Goal: Task Accomplishment & Management: Manage account settings

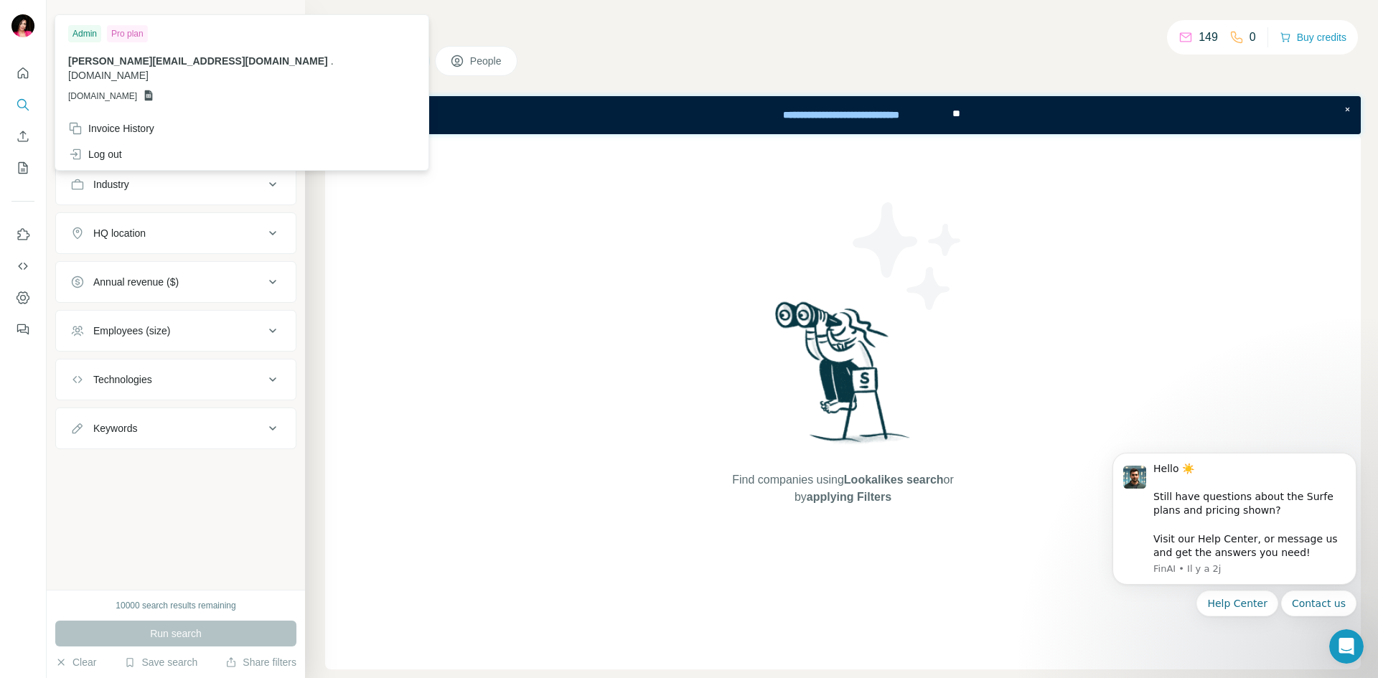
click at [25, 20] on img at bounding box center [22, 25] width 23 height 23
click at [116, 147] on div "Log out" at bounding box center [95, 154] width 54 height 14
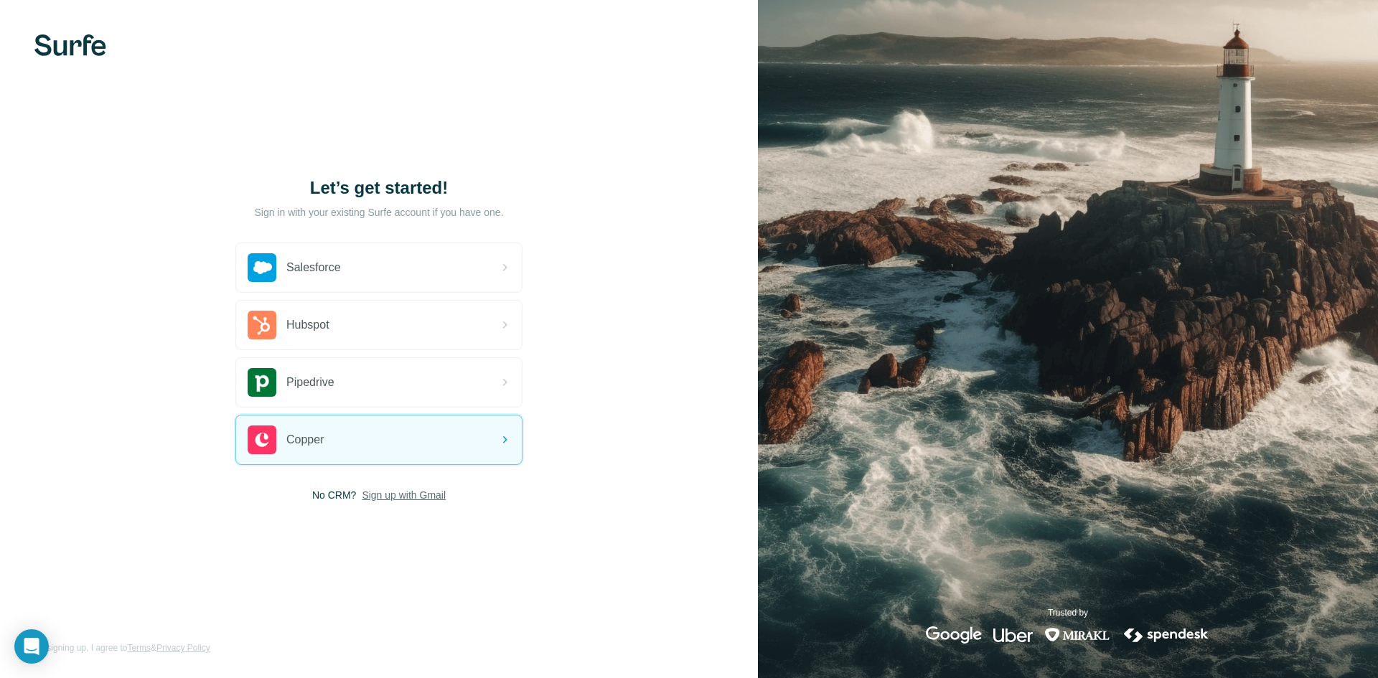
click at [434, 492] on span "Sign up with Gmail" at bounding box center [404, 495] width 84 height 14
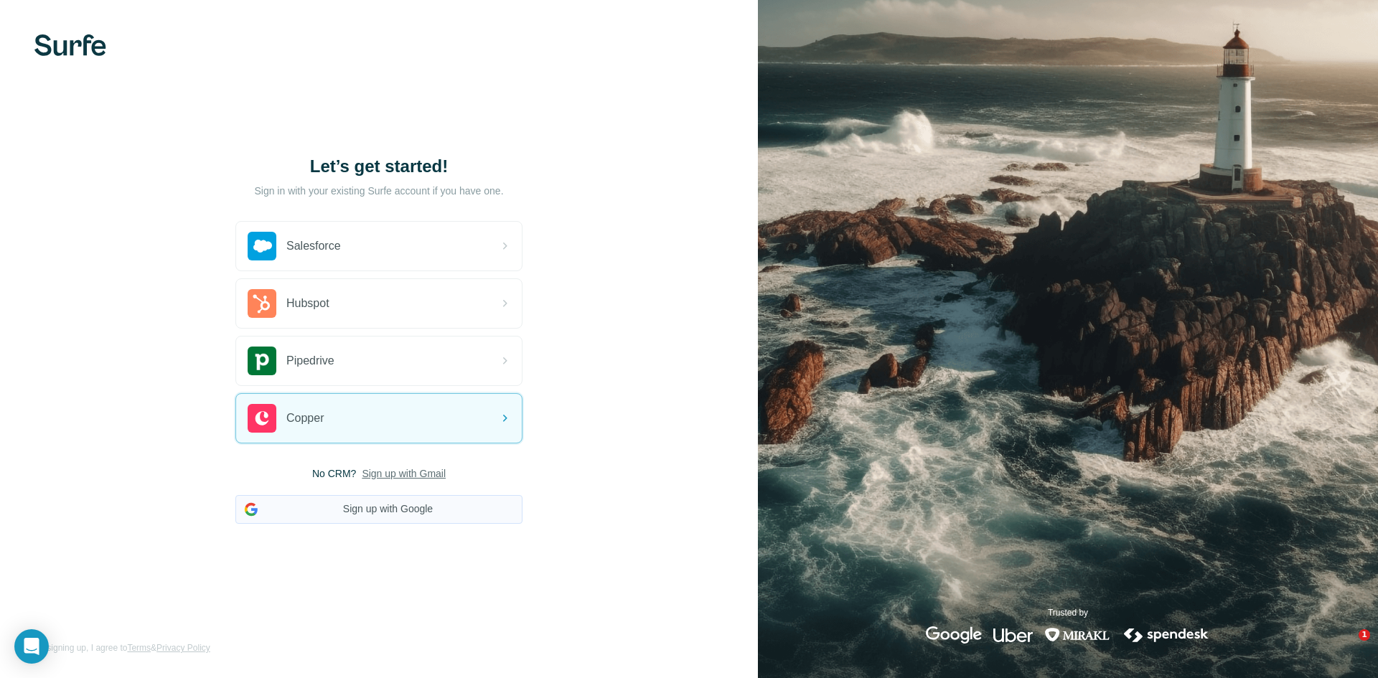
click at [441, 505] on button "Sign up with Google" at bounding box center [378, 509] width 287 height 29
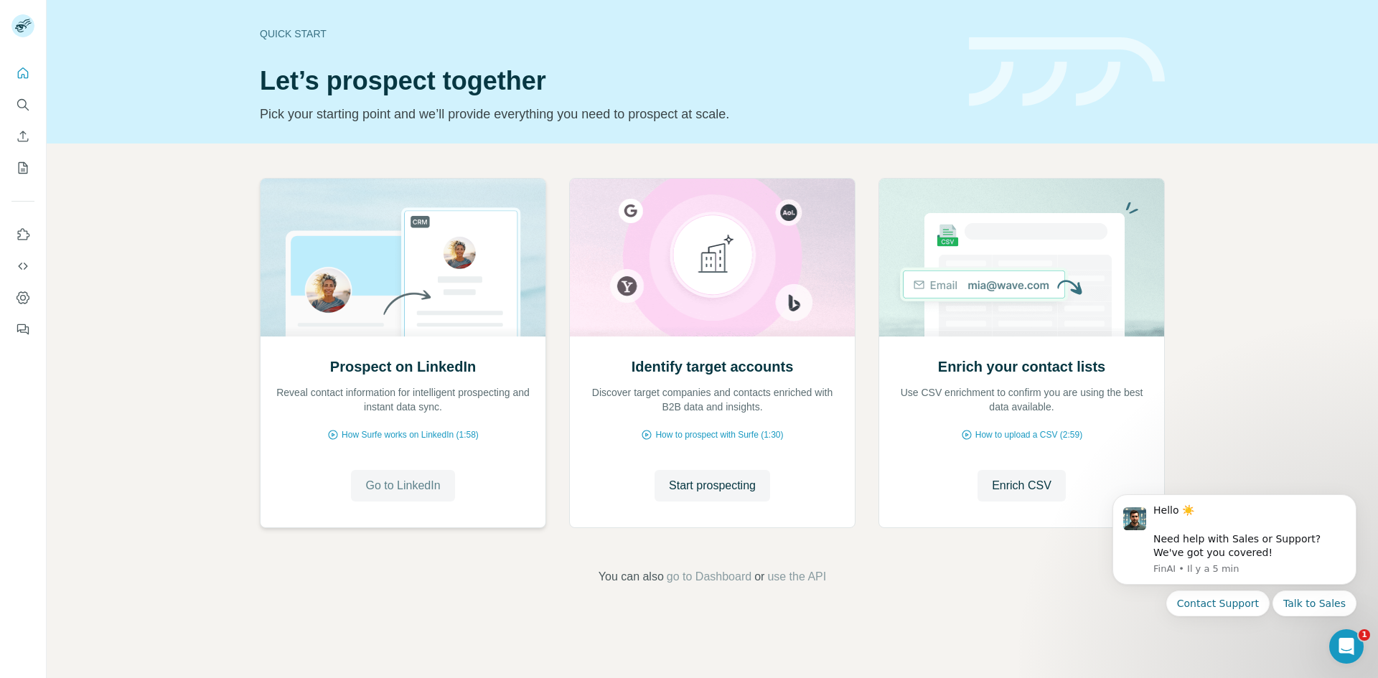
click at [411, 488] on span "Go to LinkedIn" at bounding box center [402, 485] width 75 height 17
click at [27, 178] on button "My lists" at bounding box center [22, 168] width 23 height 26
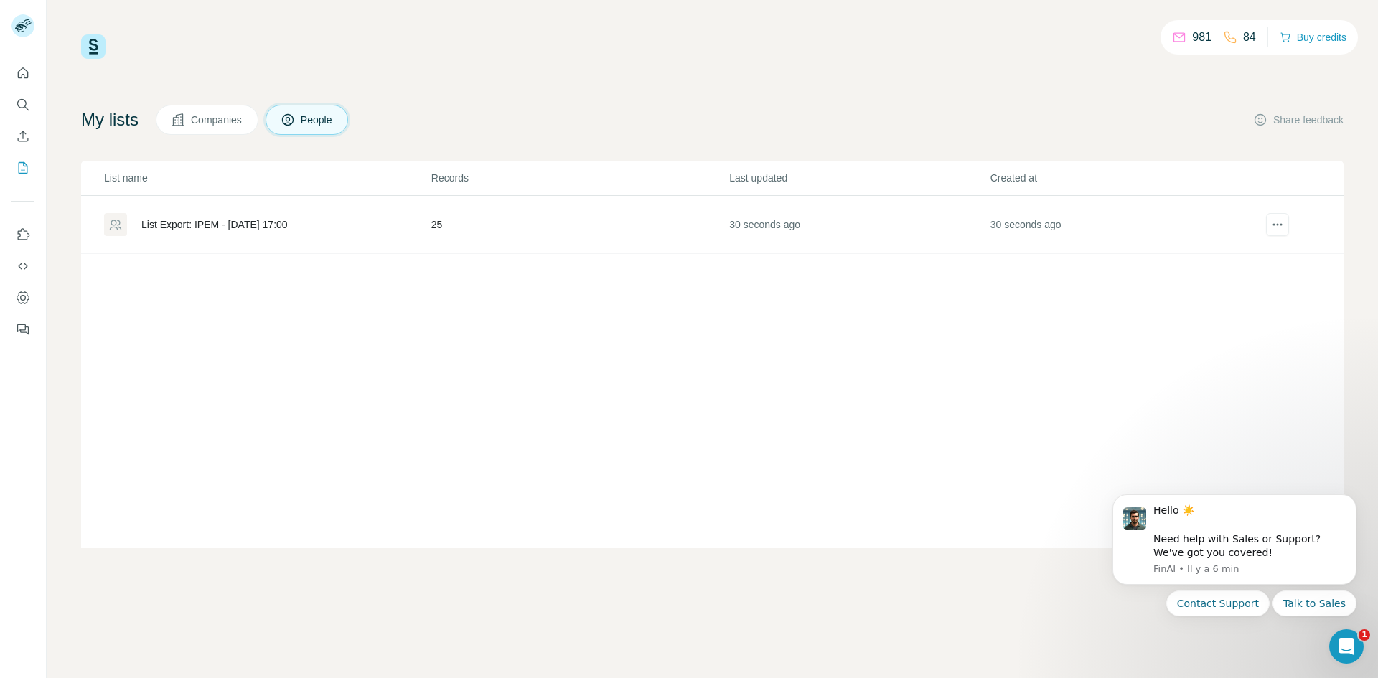
click at [285, 226] on div "List Export: IPEM - 09/10/2025 17:00" at bounding box center [214, 224] width 146 height 14
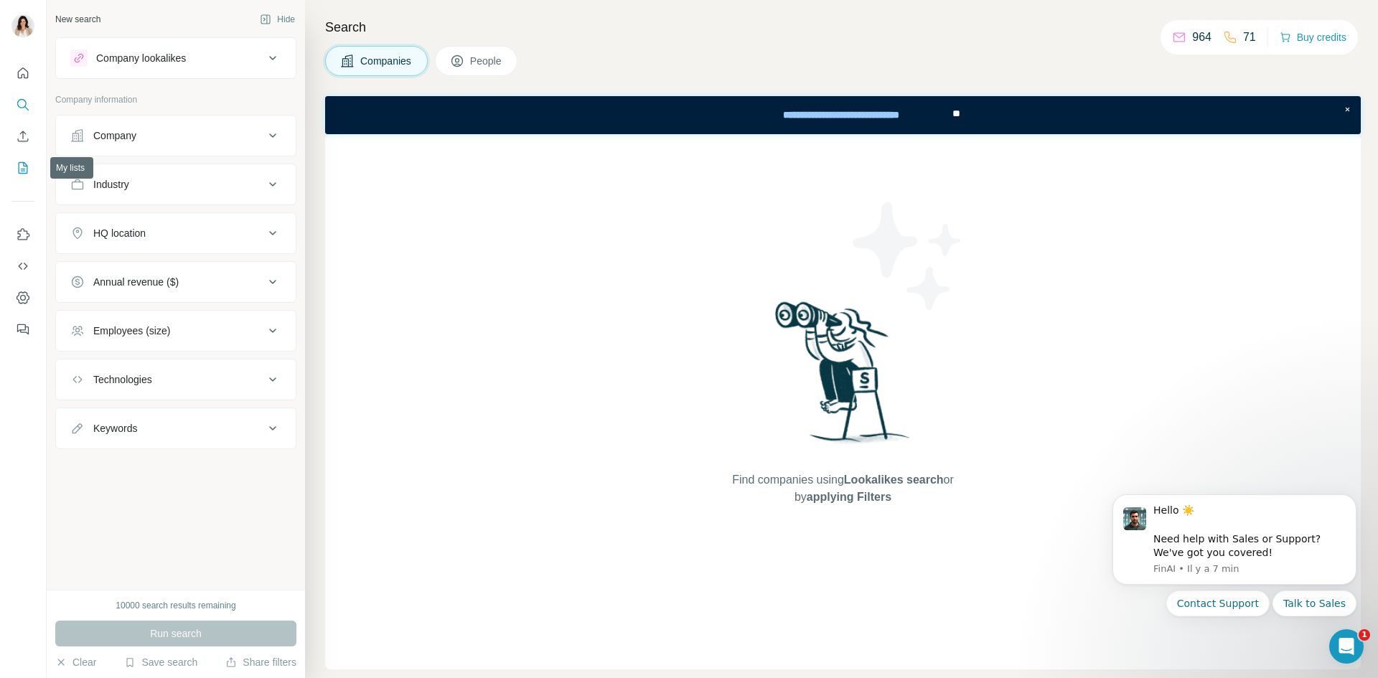
click at [15, 165] on button "My lists" at bounding box center [22, 168] width 23 height 26
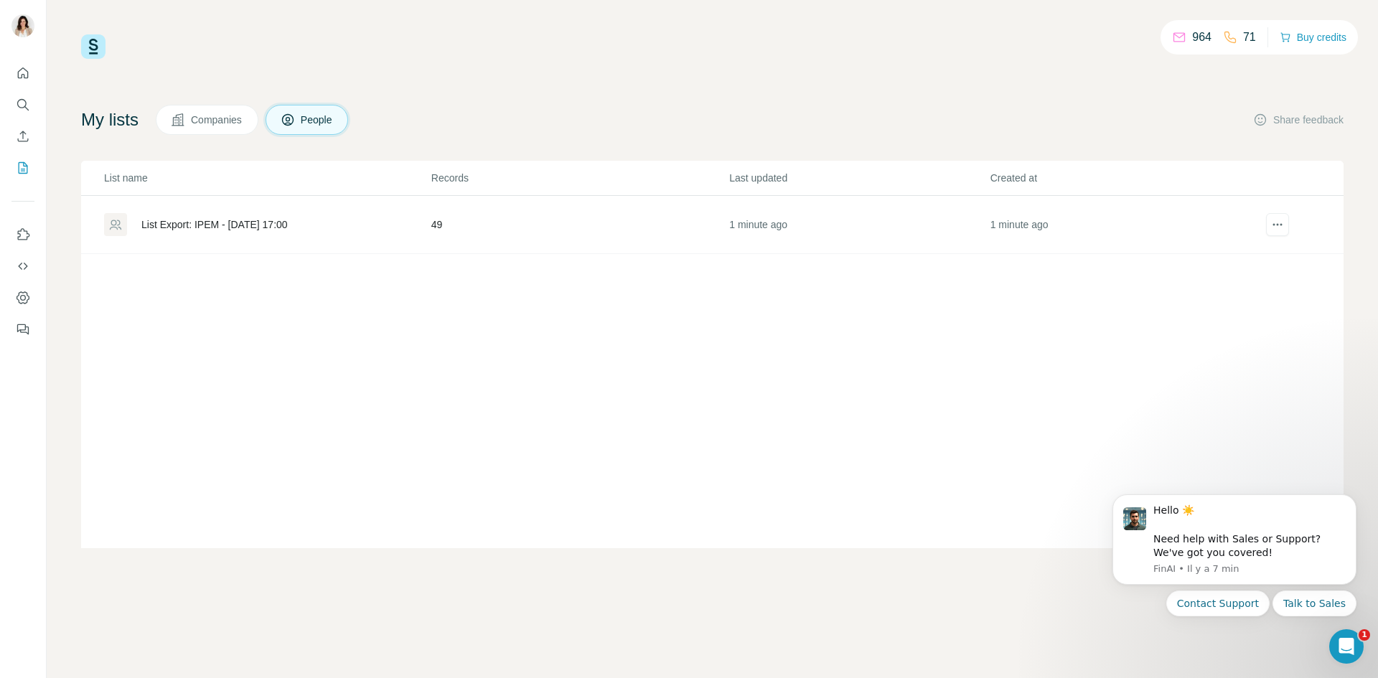
click at [288, 221] on div "List Export: IPEM - [DATE] 17:00" at bounding box center [214, 224] width 146 height 14
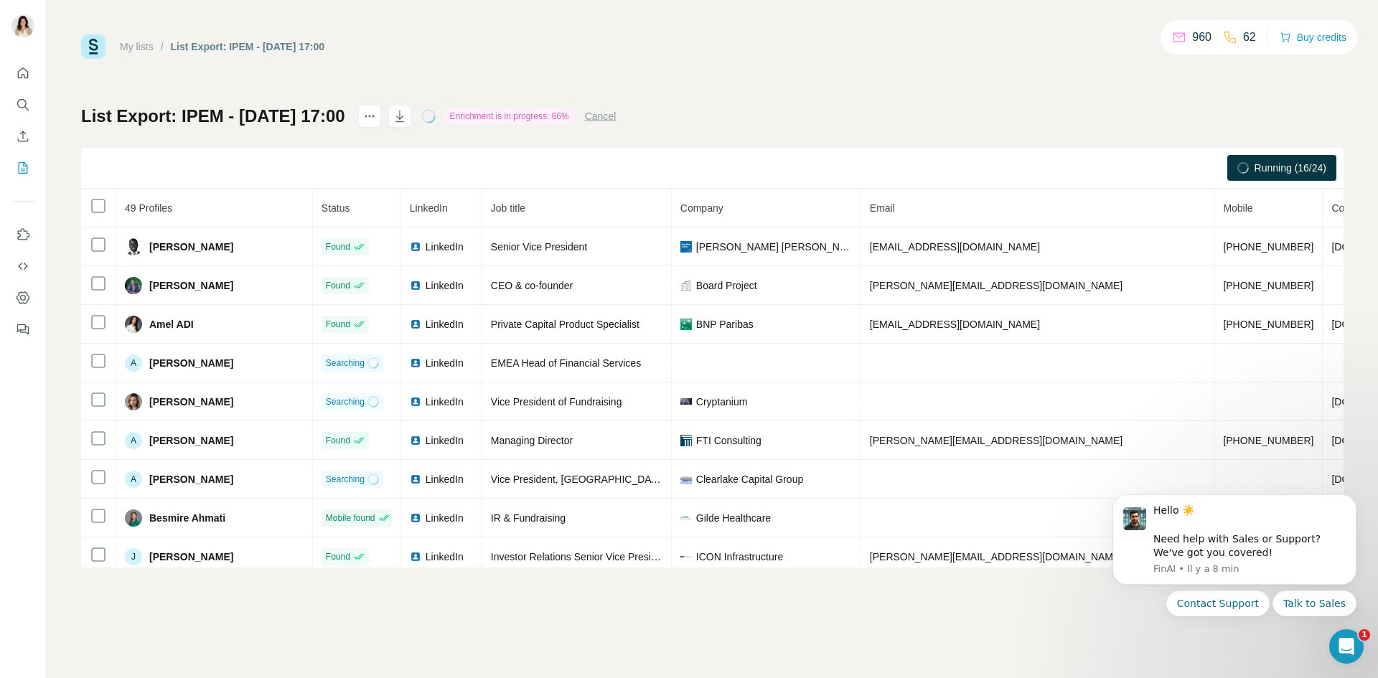
click at [1120, 628] on body "Hello ☀️ ​ Need help with Sales or Support? We've got you covered! FinAI • Il y…" at bounding box center [1235, 573] width 276 height 183
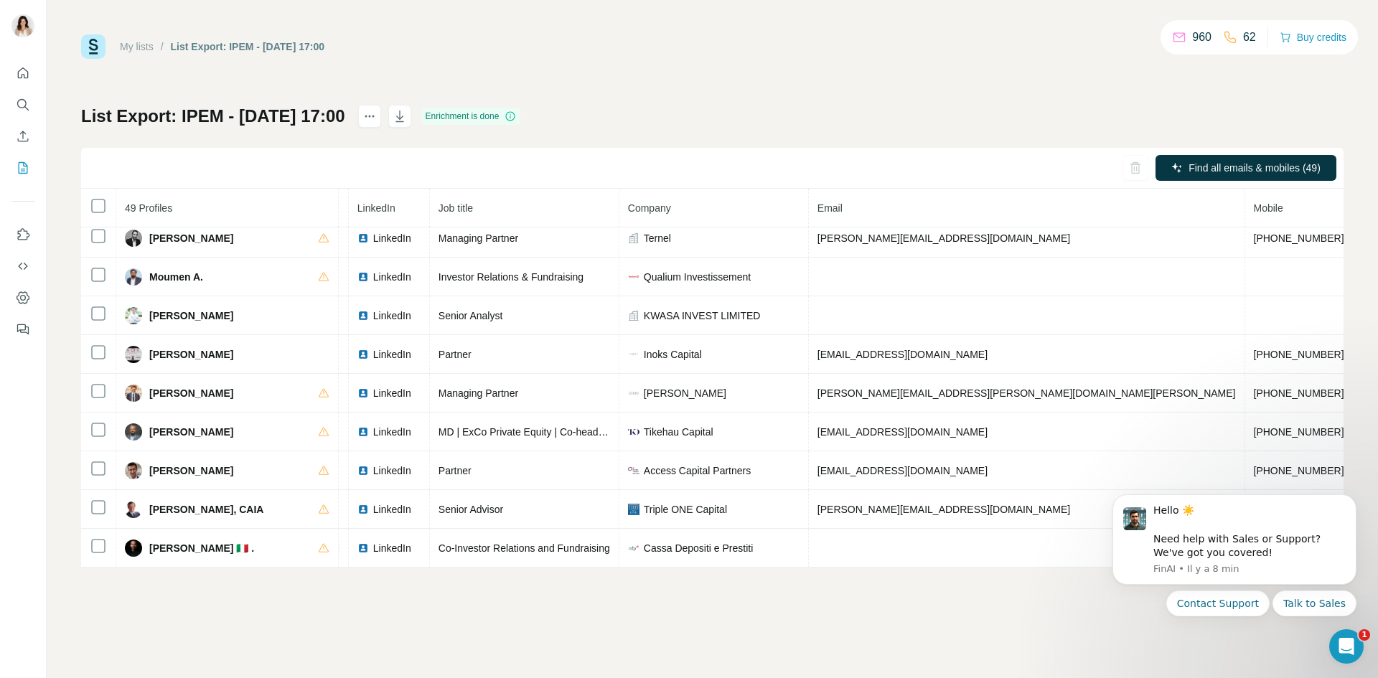
scroll to position [1566, 134]
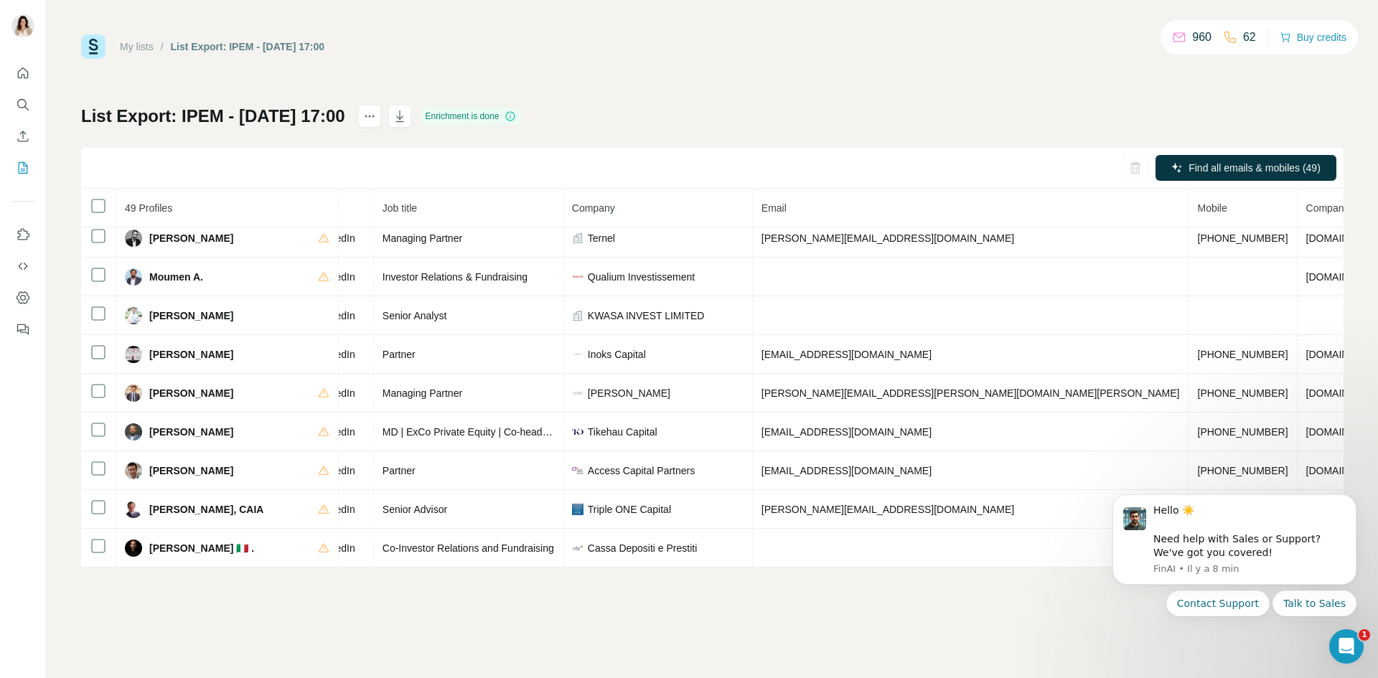
click at [1046, 645] on div "My lists / List Export: IPEM - 09/10/2025 17:00 960 62 Buy credits List Export:…" at bounding box center [712, 339] width 1331 height 678
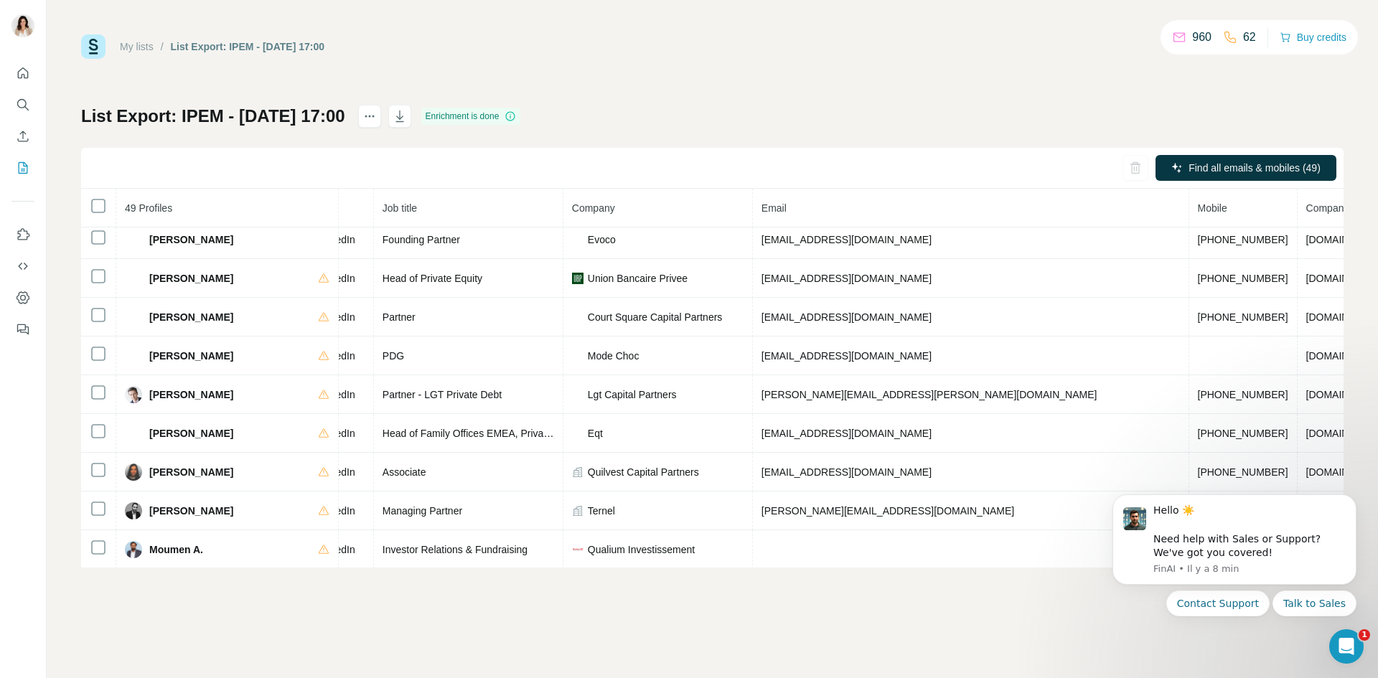
scroll to position [1292, 134]
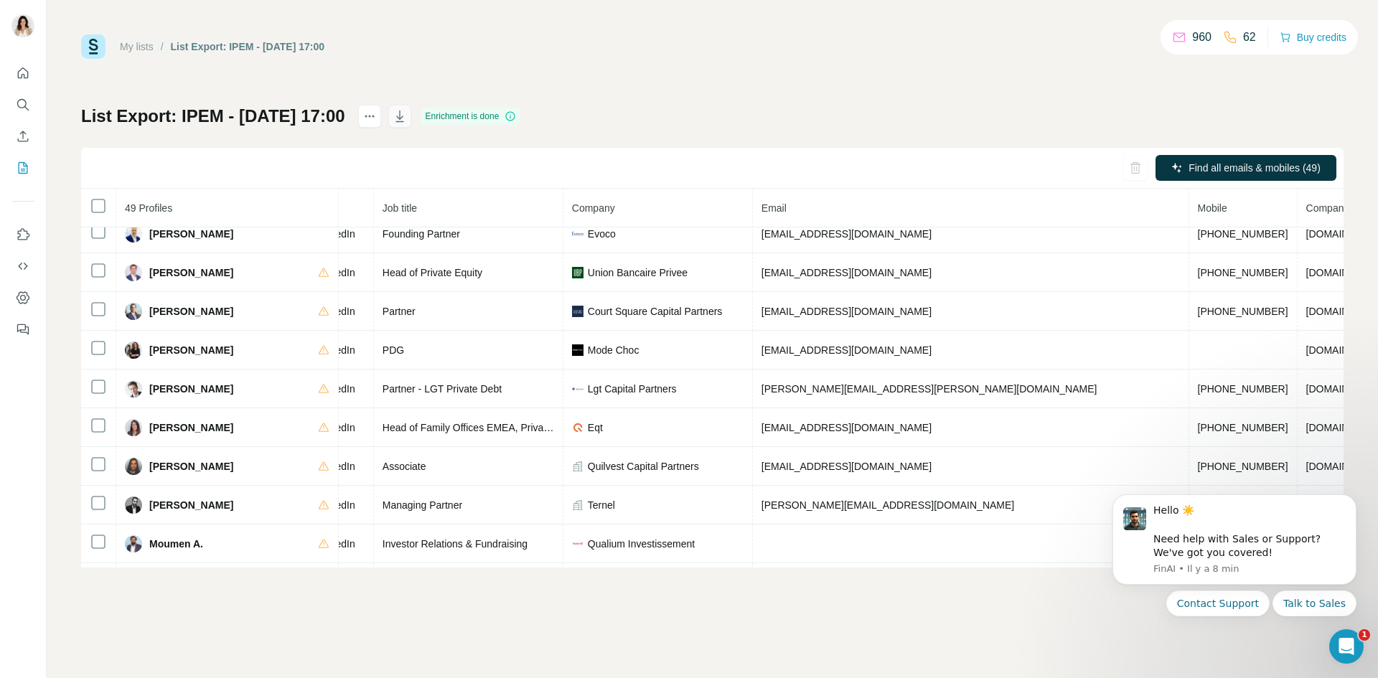
click at [407, 117] on icon "button" at bounding box center [400, 116] width 14 height 14
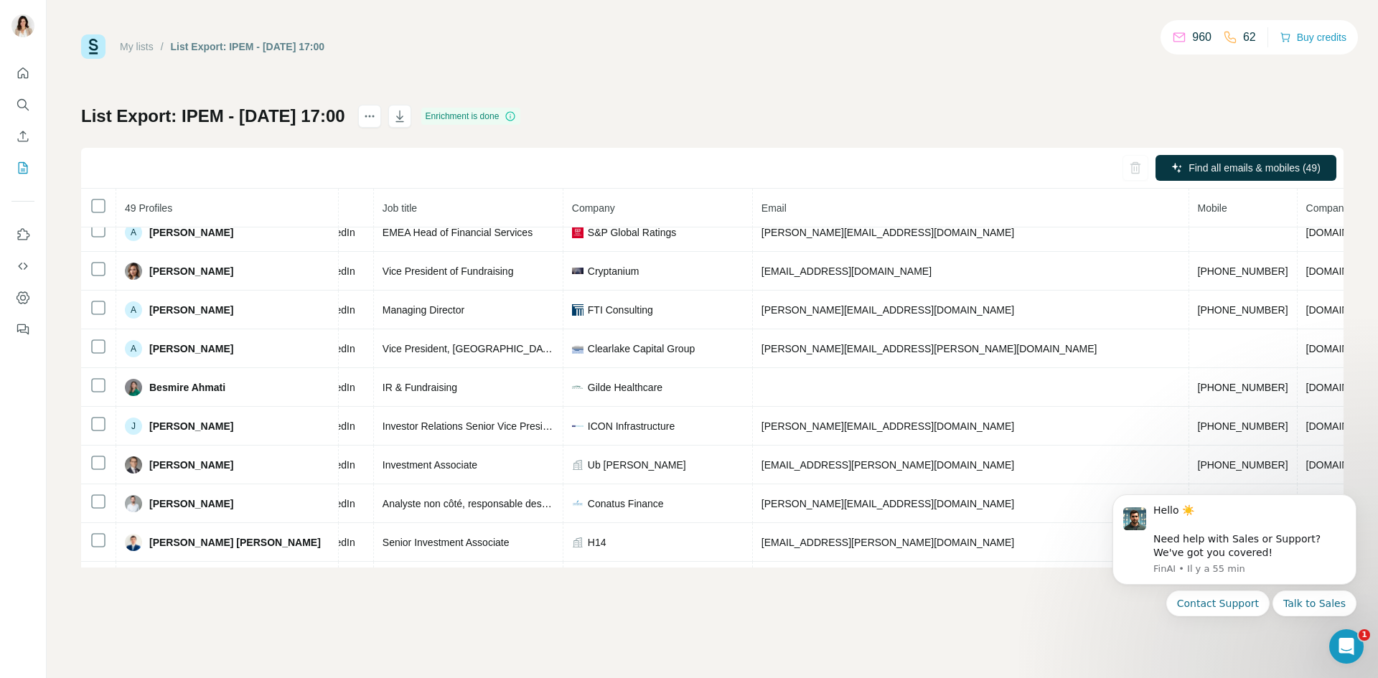
scroll to position [0, 134]
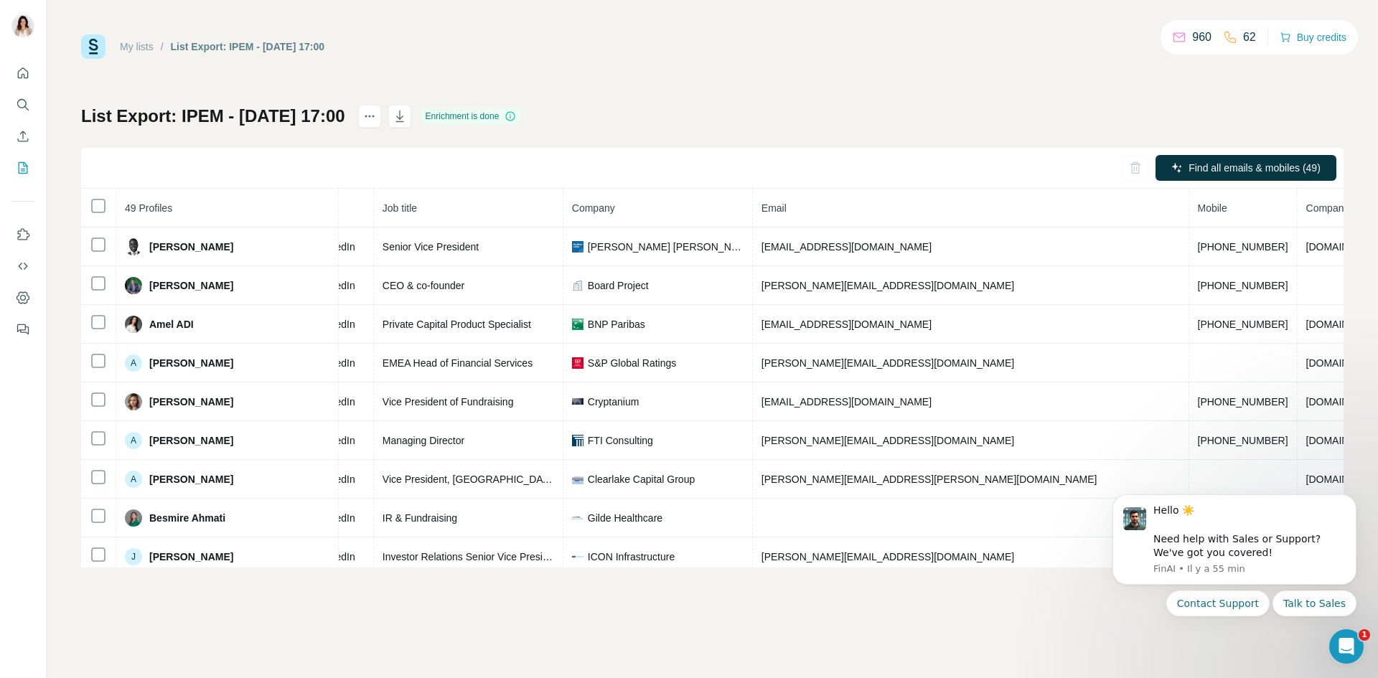
click at [769, 43] on div "My lists / List Export: IPEM - 09/10/2025 17:00 960 62 Buy credits" at bounding box center [712, 46] width 1262 height 24
